Goal: Browse casually: Explore the website without a specific task or goal

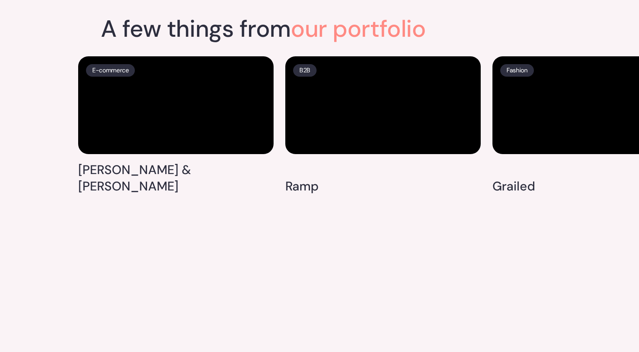
scroll to position [2018, 0]
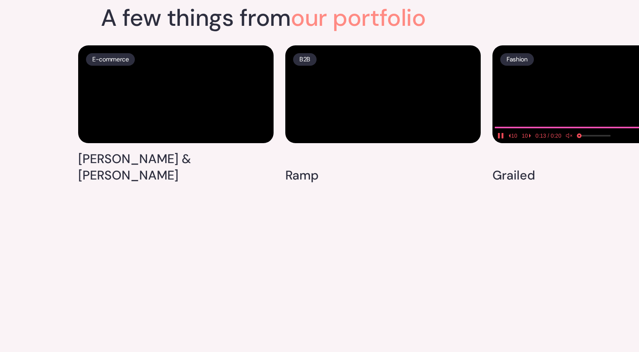
drag, startPoint x: 560, startPoint y: 216, endPoint x: 423, endPoint y: 221, distance: 136.9
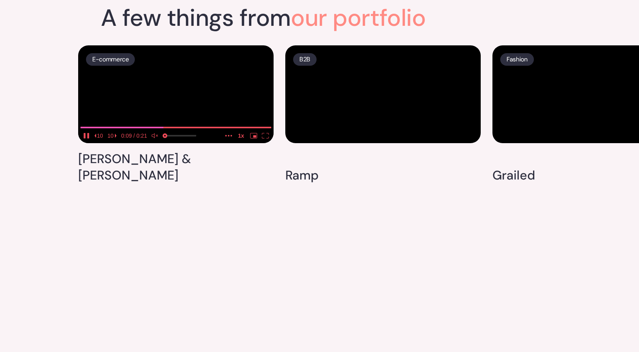
click at [125, 135] on video at bounding box center [175, 94] width 195 height 98
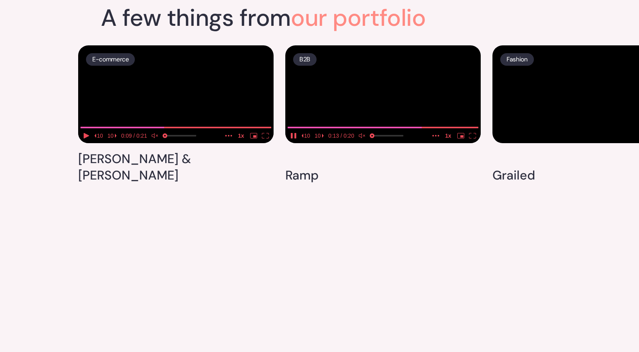
drag, startPoint x: 505, startPoint y: 156, endPoint x: 369, endPoint y: 177, distance: 137.7
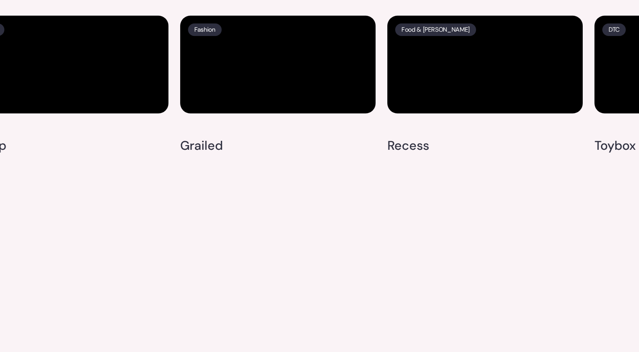
scroll to position [2164, 0]
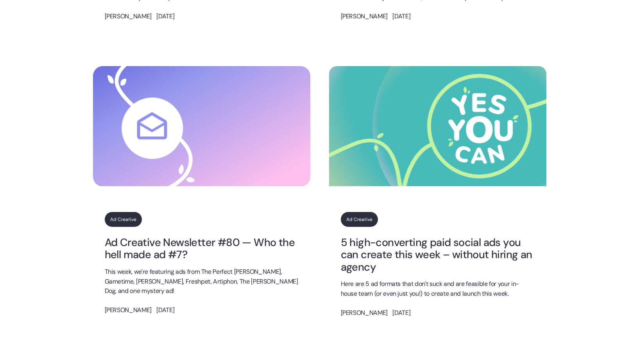
scroll to position [441, 0]
